Goal: Information Seeking & Learning: Learn about a topic

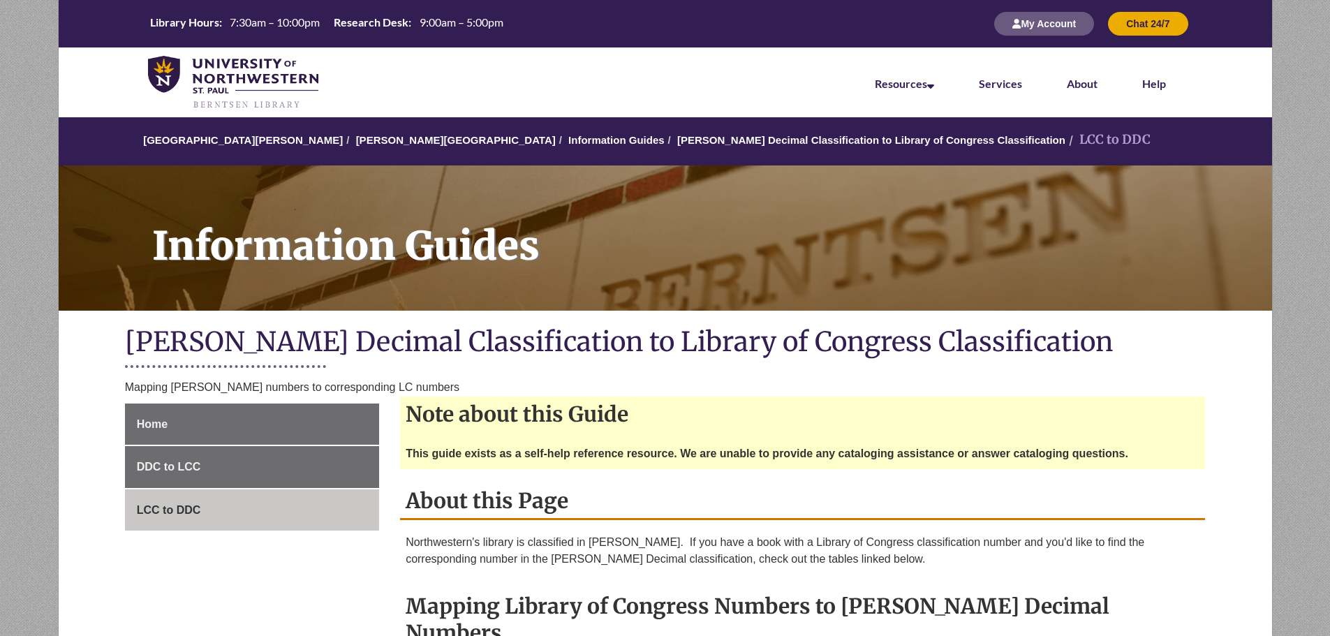
scroll to position [279, 0]
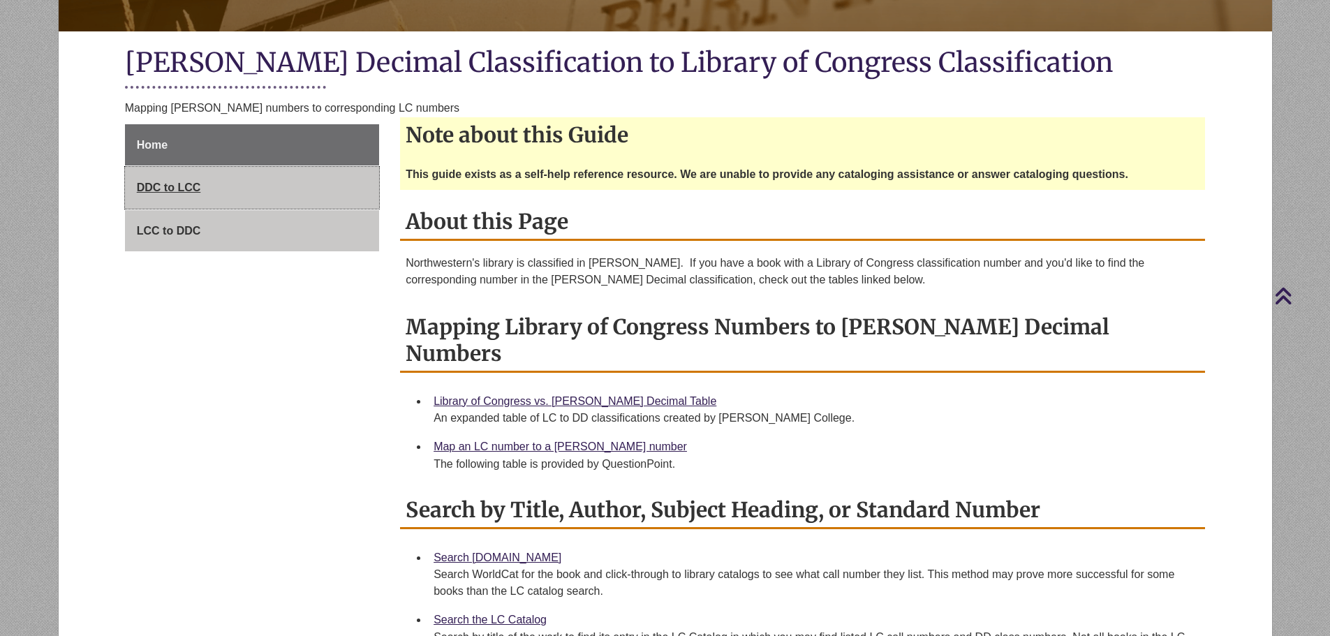
click at [185, 186] on span "DDC to LCC" at bounding box center [169, 188] width 64 height 12
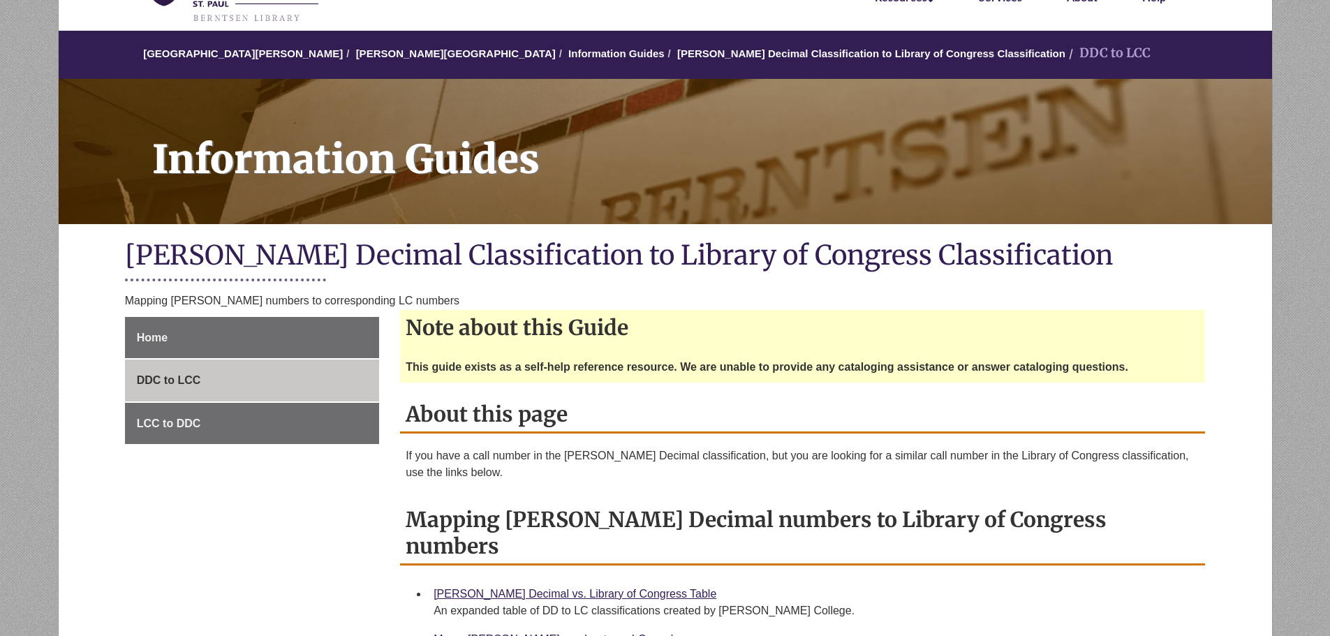
scroll to position [349, 0]
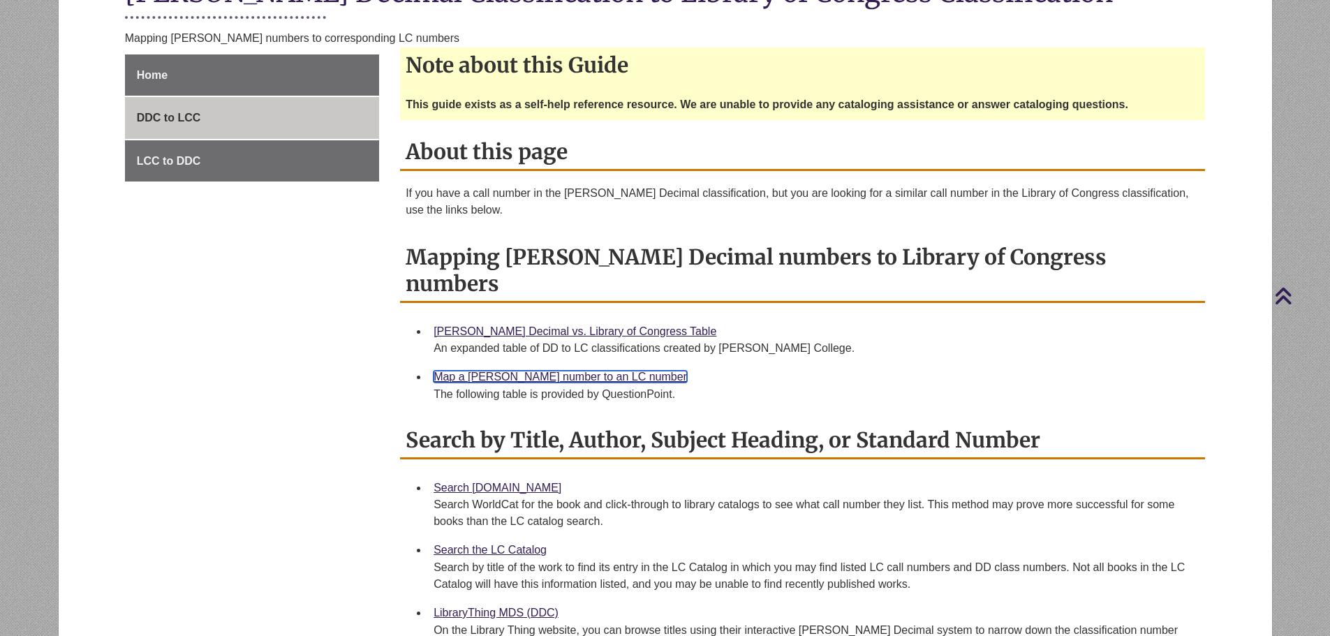
click at [565, 371] on link "Map a Dewey number to an LC number" at bounding box center [561, 377] width 254 height 12
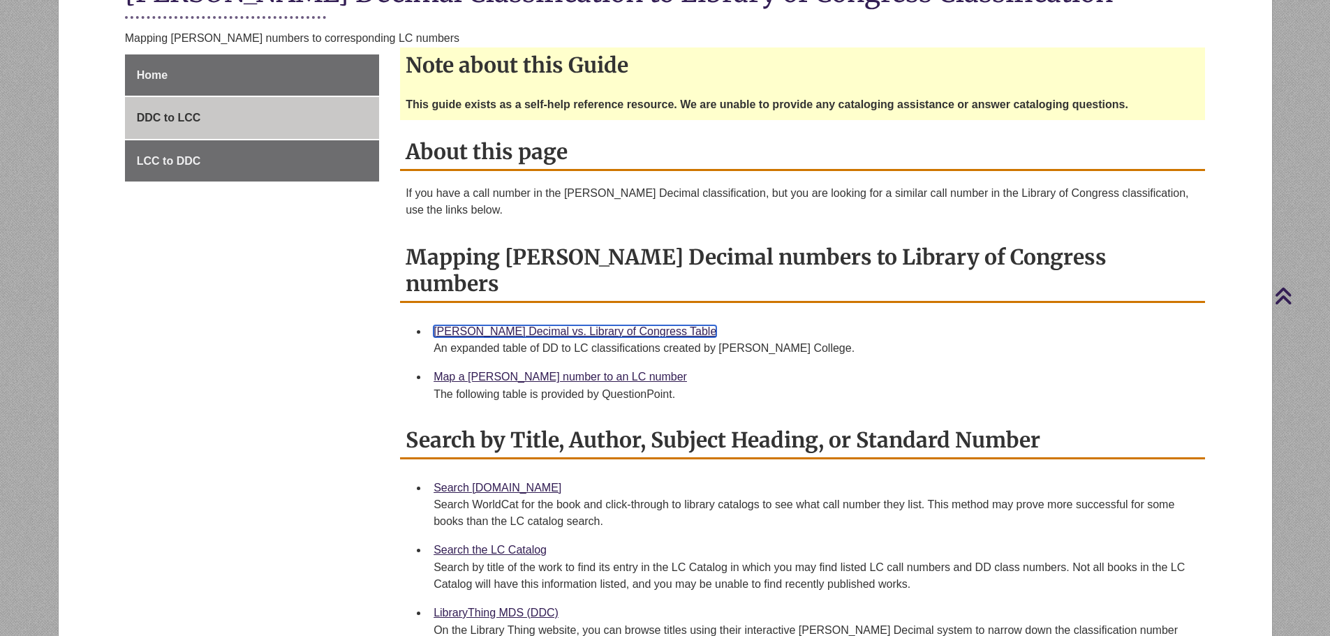
click at [551, 325] on link "Dewey Decimal vs. Library of Congress Table" at bounding box center [575, 331] width 283 height 12
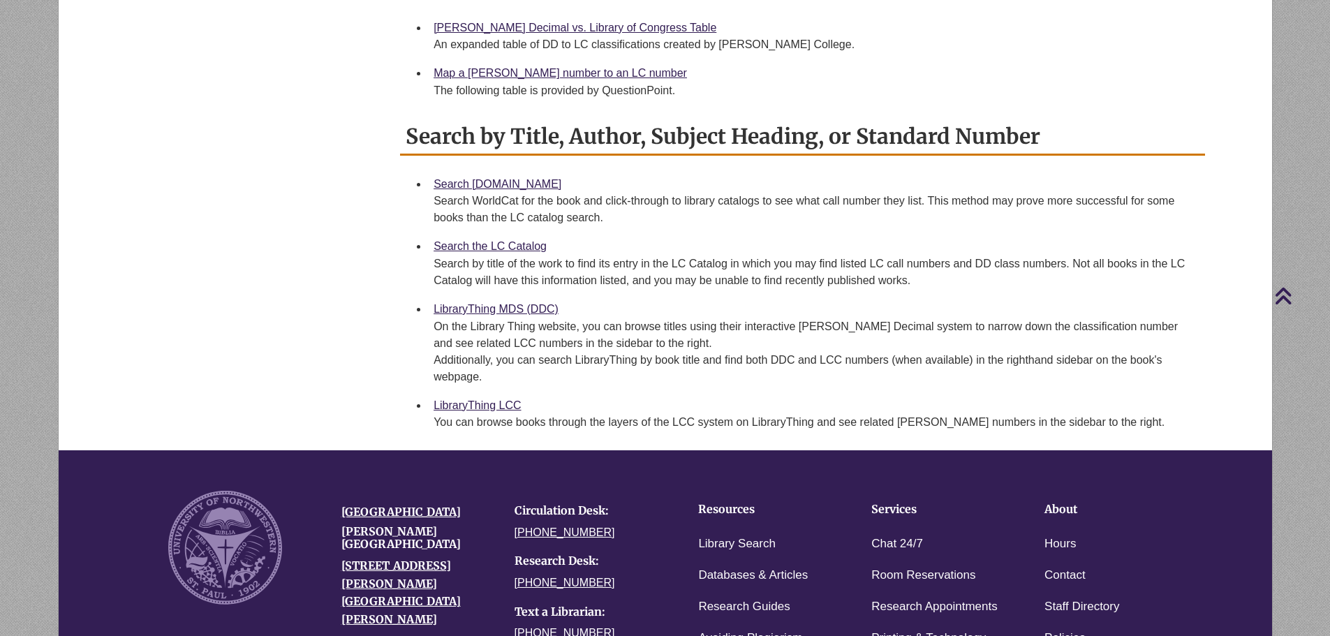
scroll to position [629, 0]
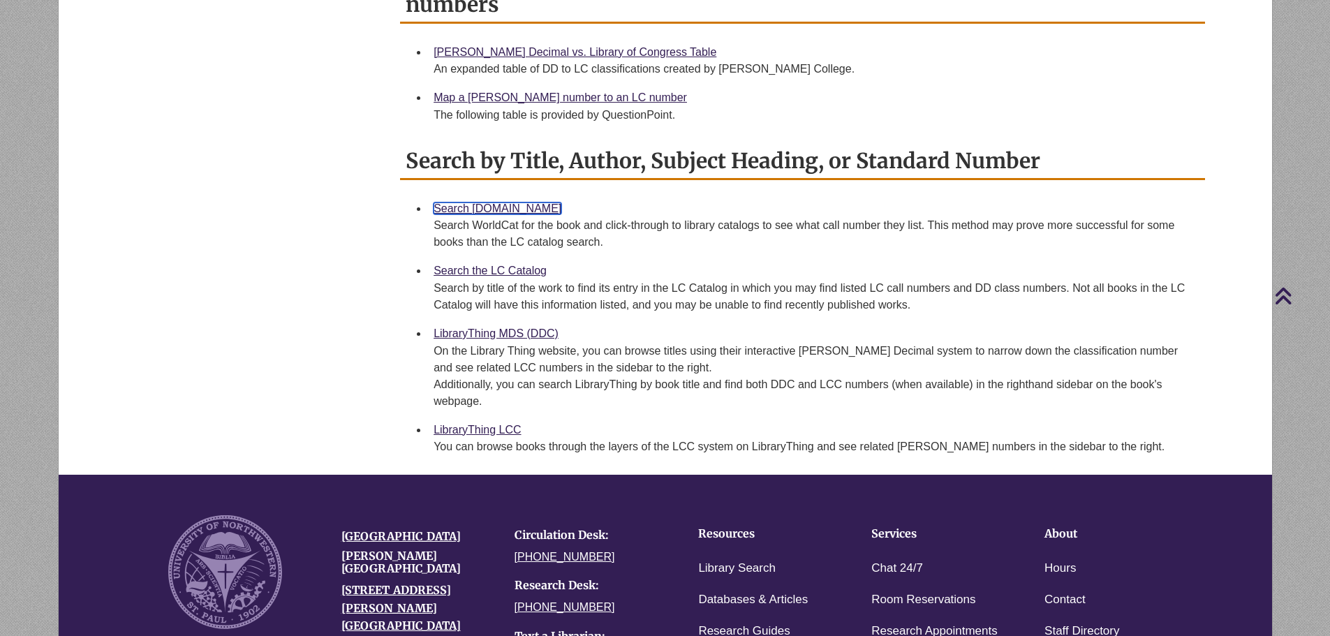
click at [501, 203] on link "Search [DOMAIN_NAME]" at bounding box center [498, 209] width 128 height 12
